Goal: Task Accomplishment & Management: Manage account settings

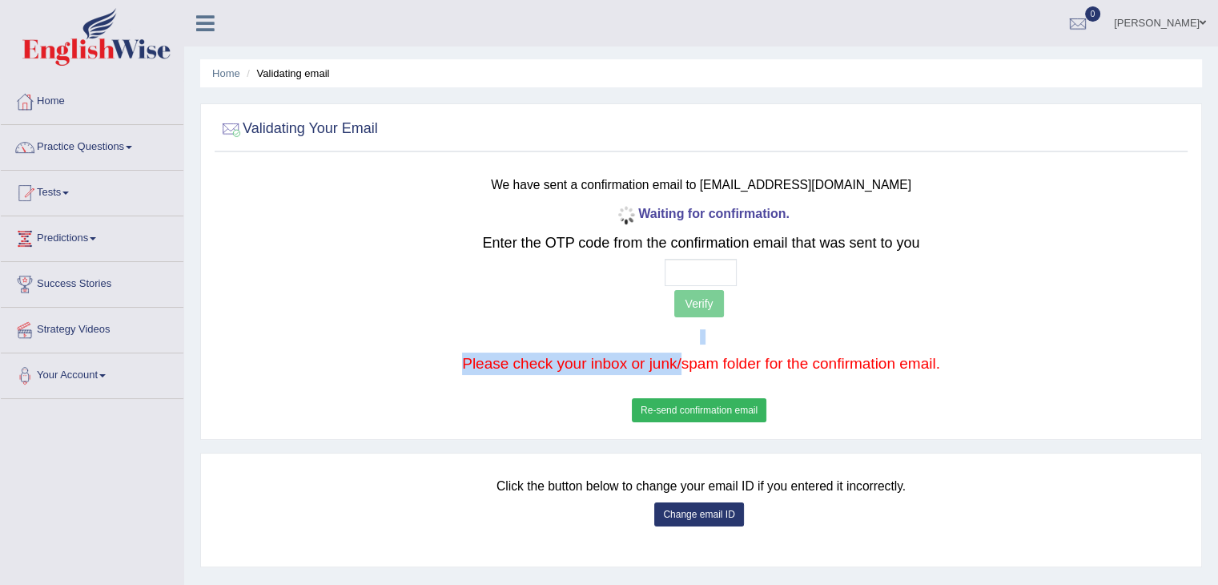
drag, startPoint x: 689, startPoint y: 295, endPoint x: 678, endPoint y: 397, distance: 102.3
click at [678, 397] on div "Waiting for confirmation. Enter the OTP code from the confirmation email that w…" at bounding box center [701, 314] width 802 height 225
click at [678, 398] on button "Re-send confirmation email" at bounding box center [699, 410] width 135 height 24
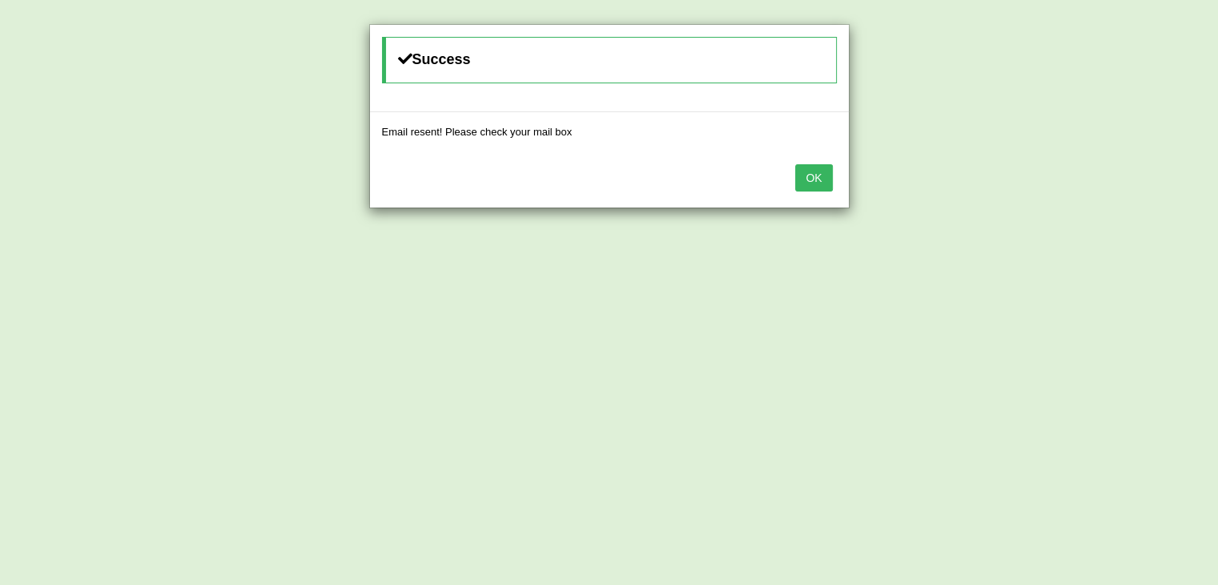
click at [813, 174] on button "OK" at bounding box center [813, 177] width 37 height 27
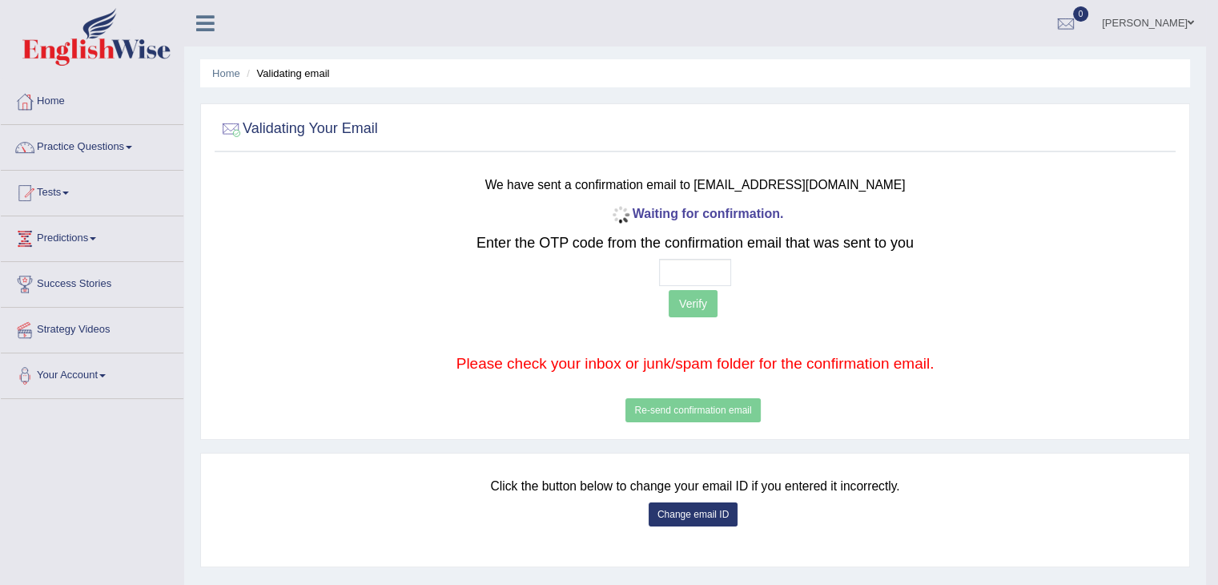
click at [697, 301] on p "Verify" at bounding box center [694, 305] width 791 height 31
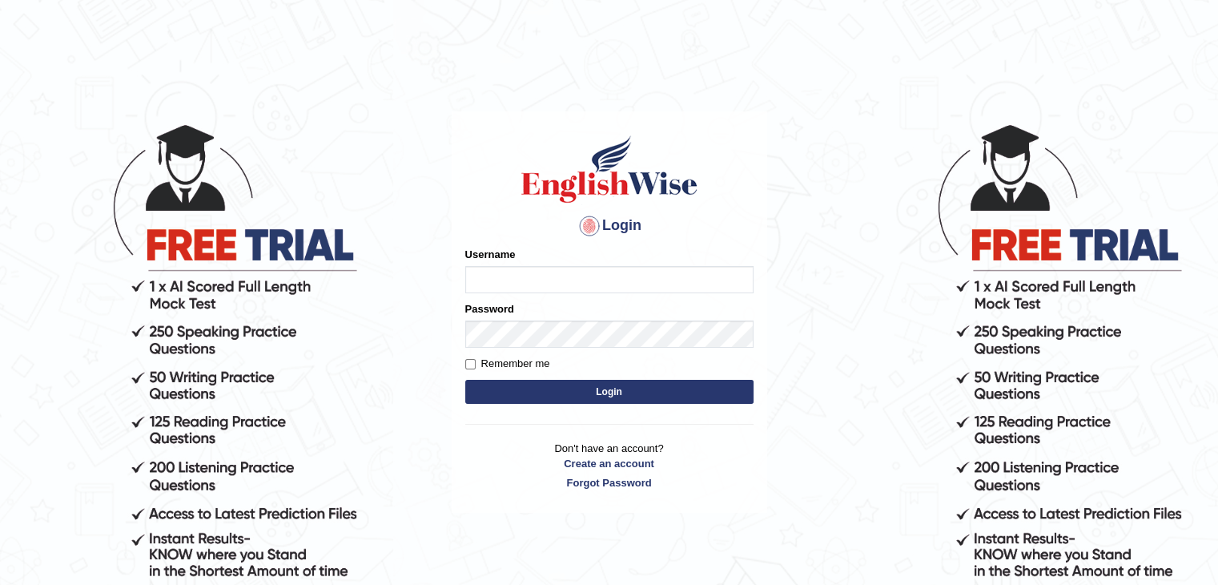
type input "kanxii"
click at [625, 387] on button "Login" at bounding box center [609, 392] width 288 height 24
